Goal: Information Seeking & Learning: Find specific fact

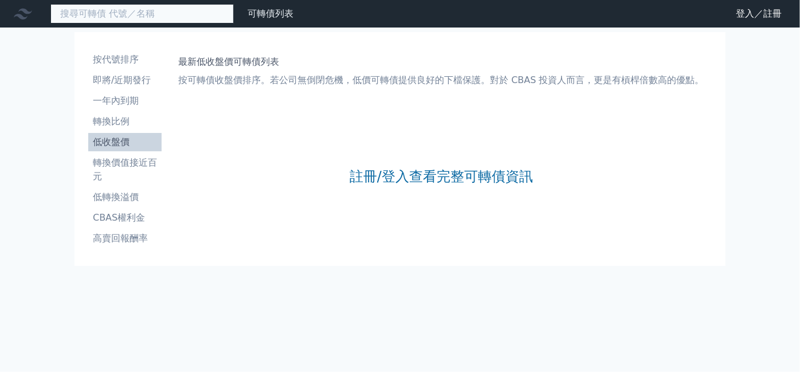
click at [122, 19] on input at bounding box center [141, 13] width 183 height 19
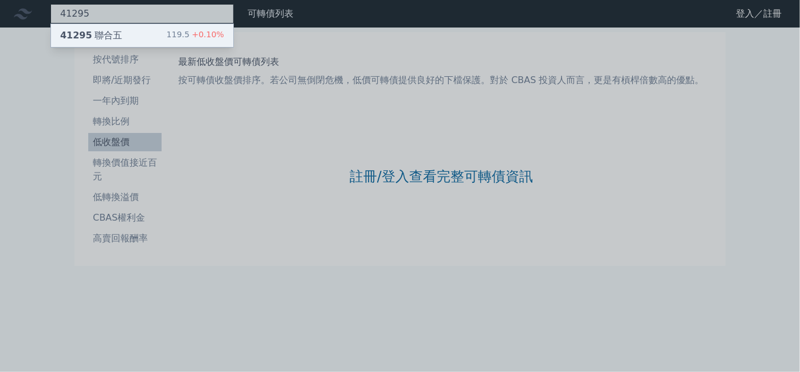
type input "41295"
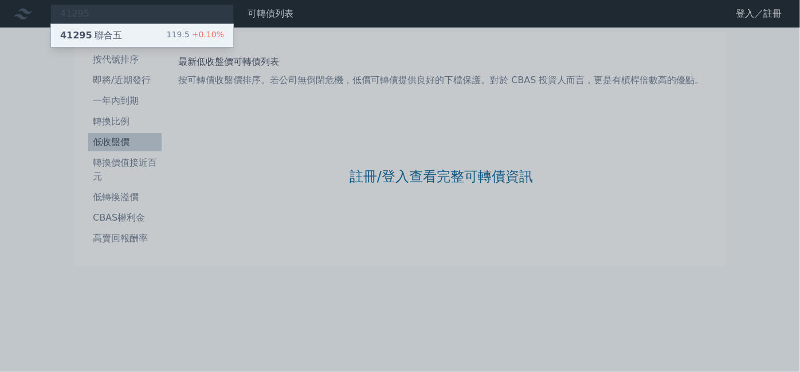
click at [172, 39] on div "119.5 +0.10%" at bounding box center [195, 36] width 57 height 14
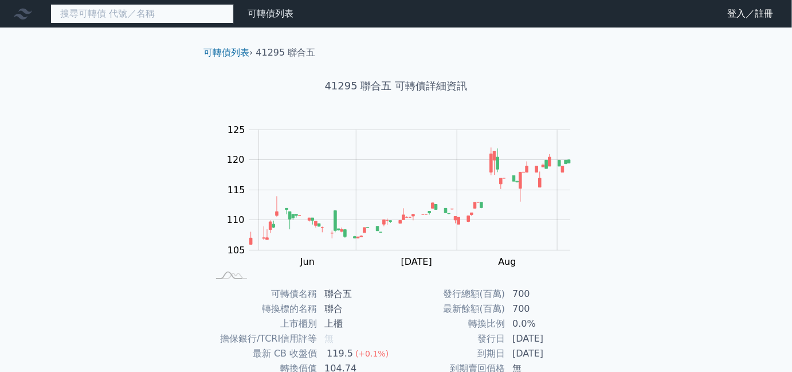
click at [186, 16] on input at bounding box center [141, 13] width 183 height 19
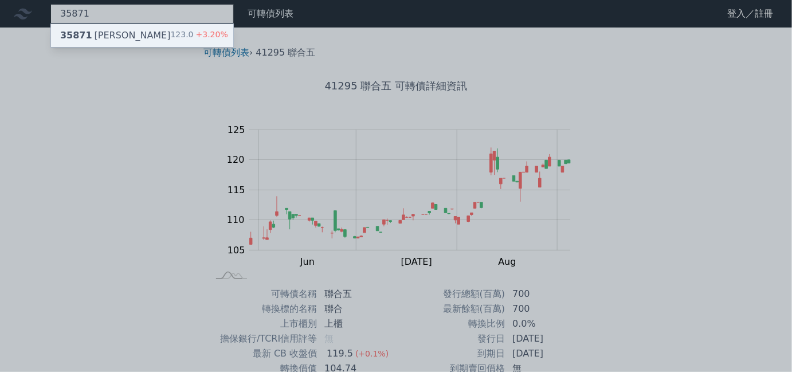
type input "35871"
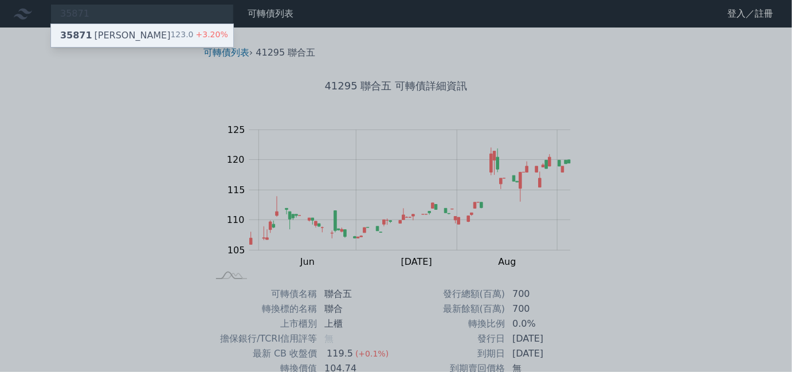
click at [101, 38] on div "35871 [PERSON_NAME]" at bounding box center [115, 36] width 111 height 14
